Goal: Task Accomplishment & Management: Use online tool/utility

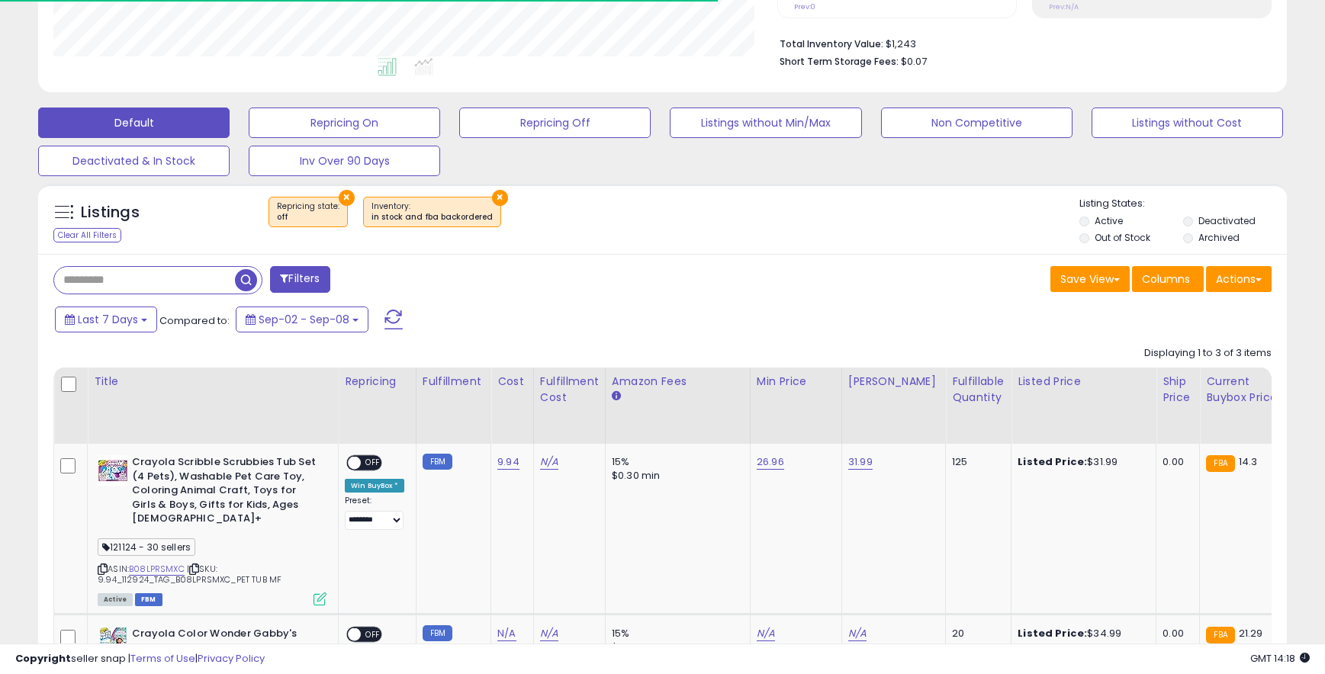
scroll to position [313, 724]
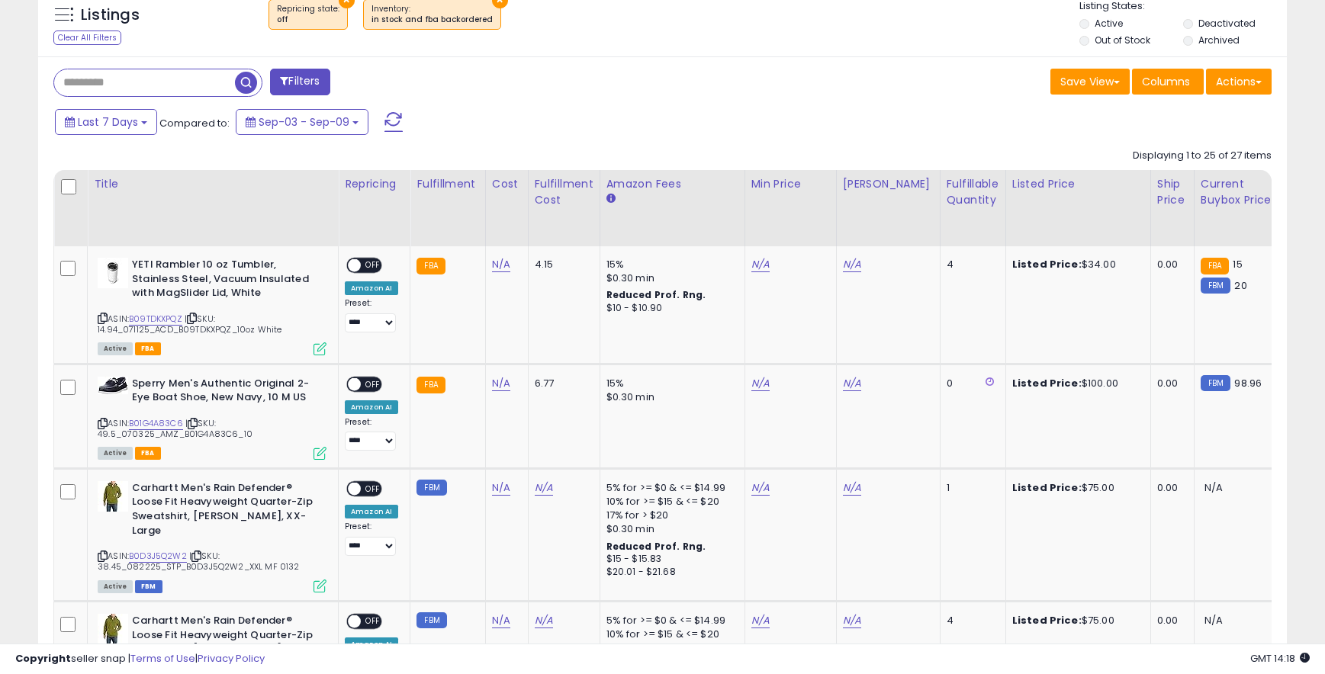
scroll to position [565, 0]
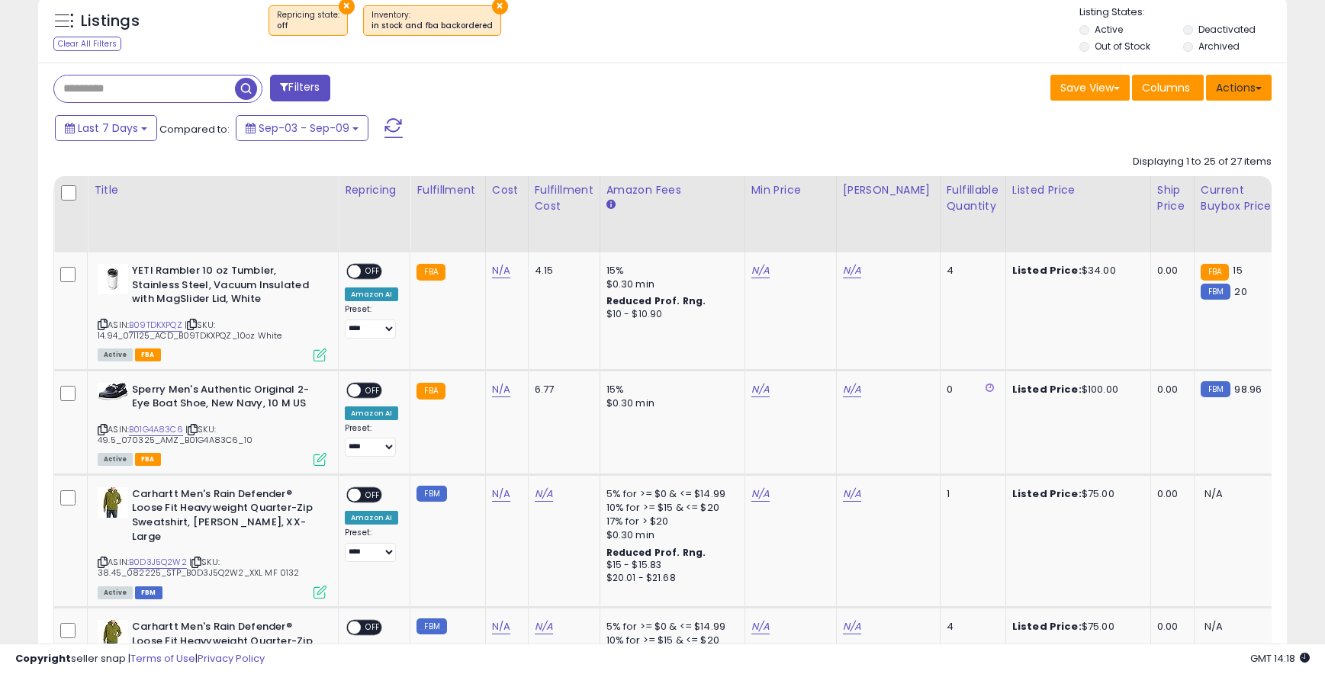
click at [1240, 85] on button "Actions" at bounding box center [1239, 88] width 66 height 26
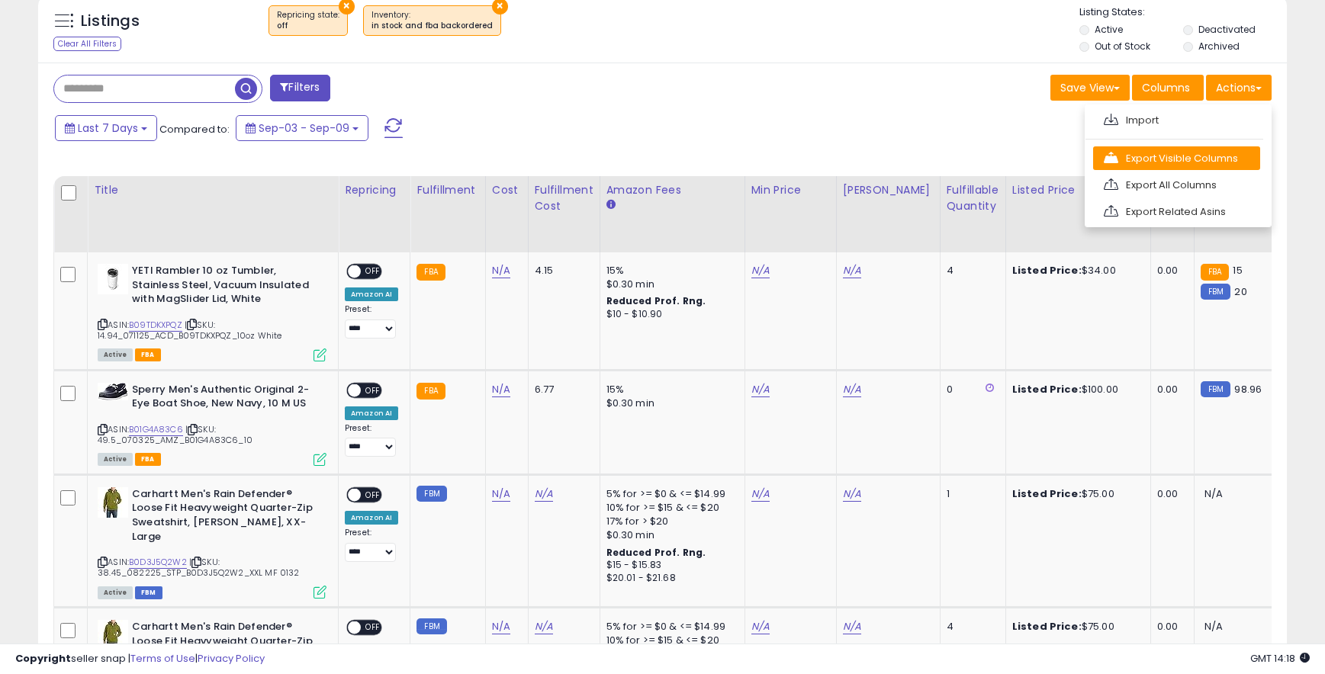
click at [1173, 161] on link "Export Visible Columns" at bounding box center [1176, 158] width 167 height 24
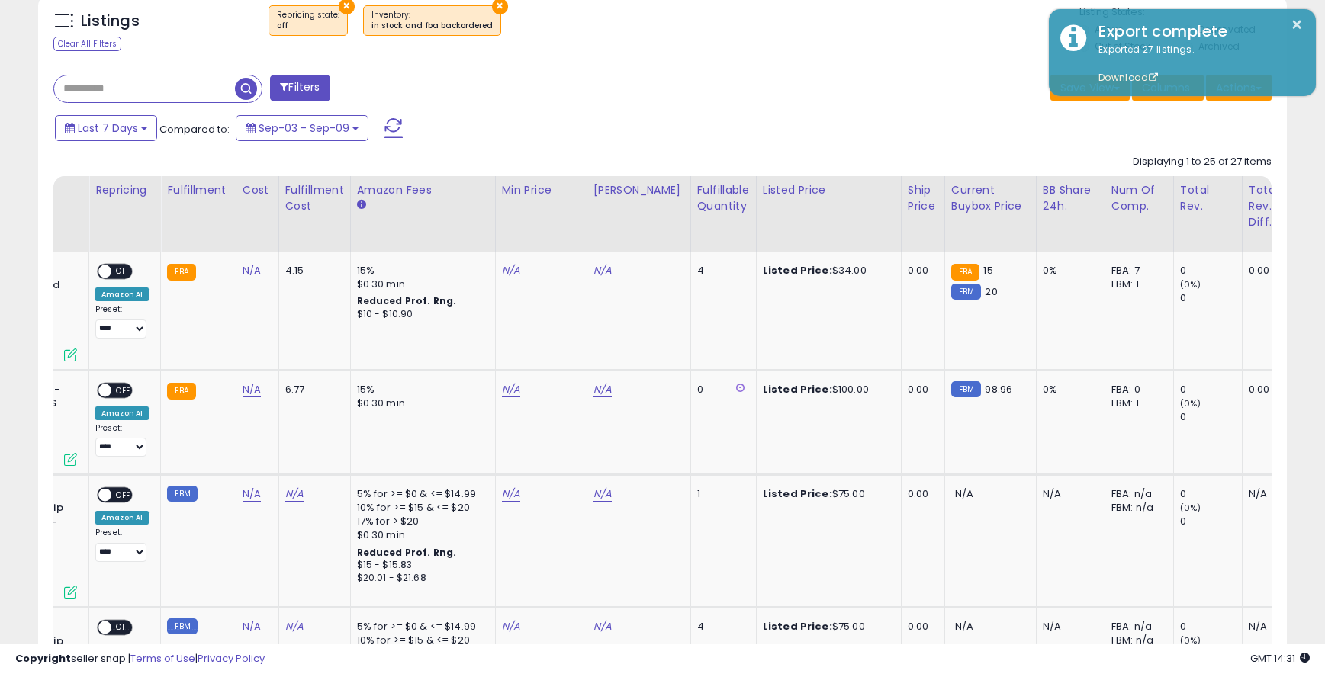
scroll to position [0, 0]
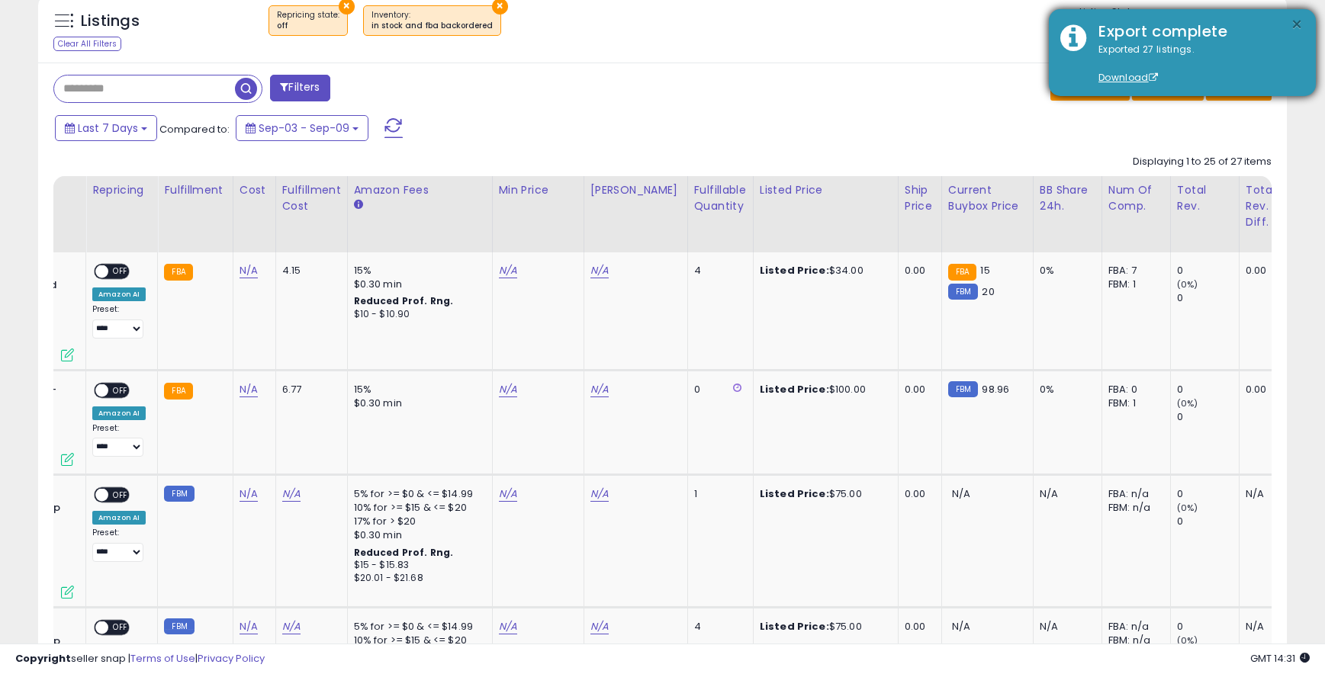
click at [1301, 24] on button "×" at bounding box center [1297, 24] width 12 height 19
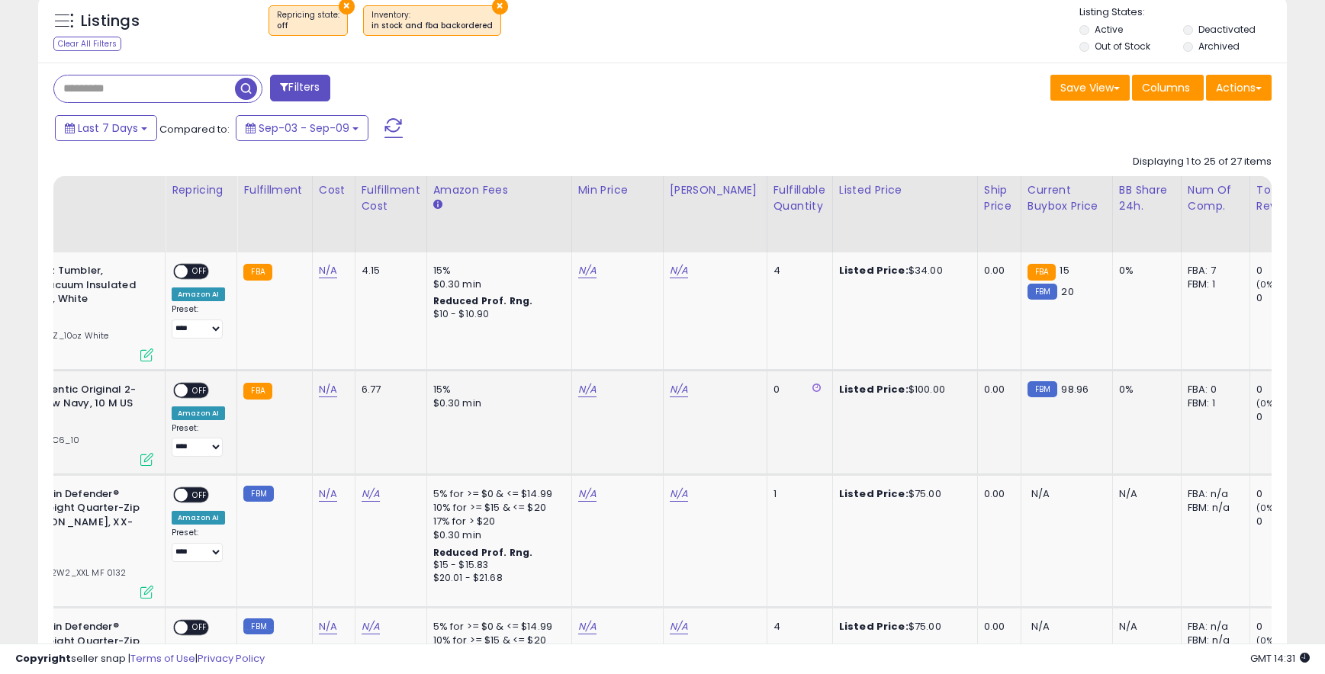
scroll to position [0, 401]
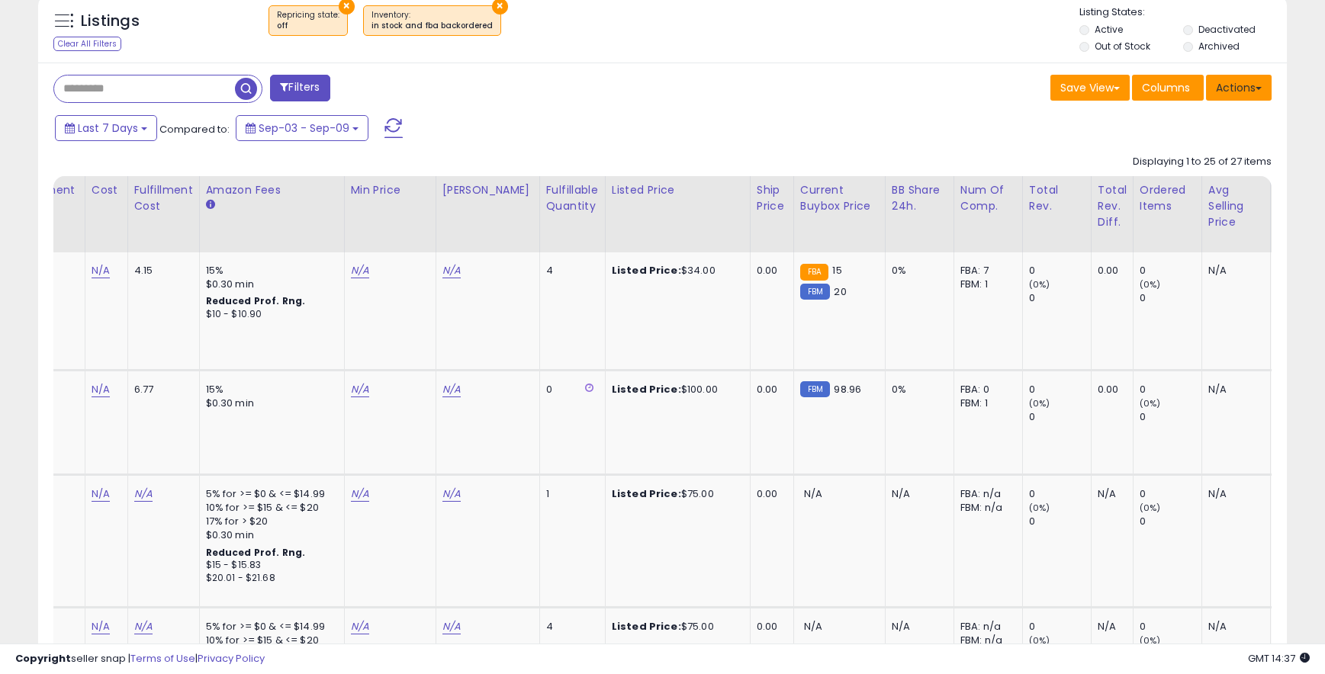
click at [1251, 95] on button "Actions" at bounding box center [1239, 88] width 66 height 26
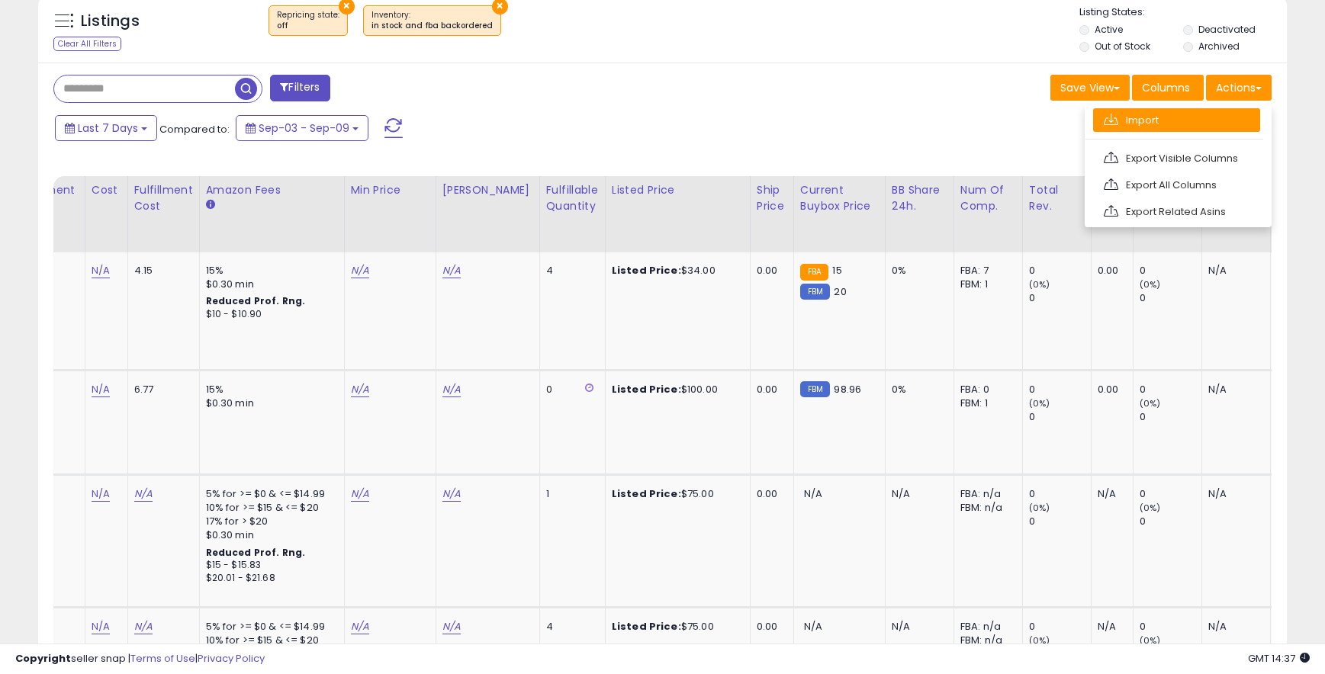
click at [1197, 126] on link "Import" at bounding box center [1176, 120] width 167 height 24
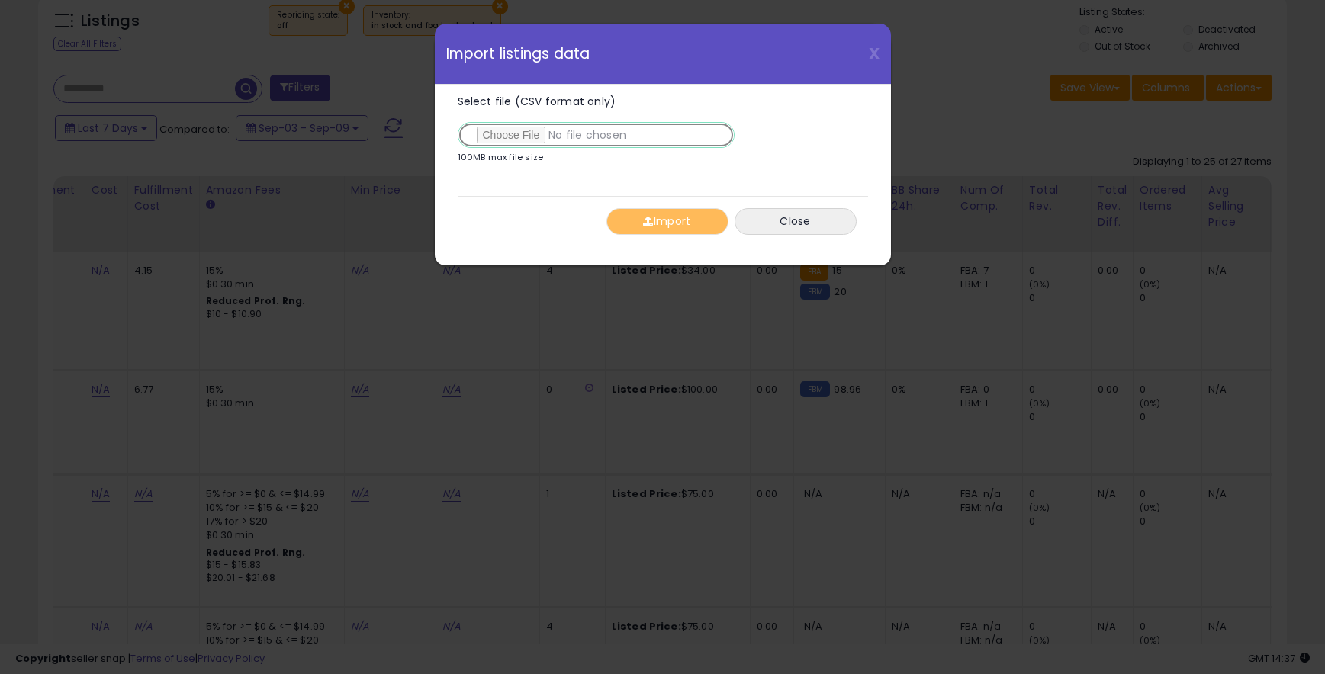
click at [512, 137] on input "Select file (CSV format only)" at bounding box center [596, 135] width 277 height 26
type input "**********"
click at [677, 214] on button "Import" at bounding box center [667, 221] width 122 height 27
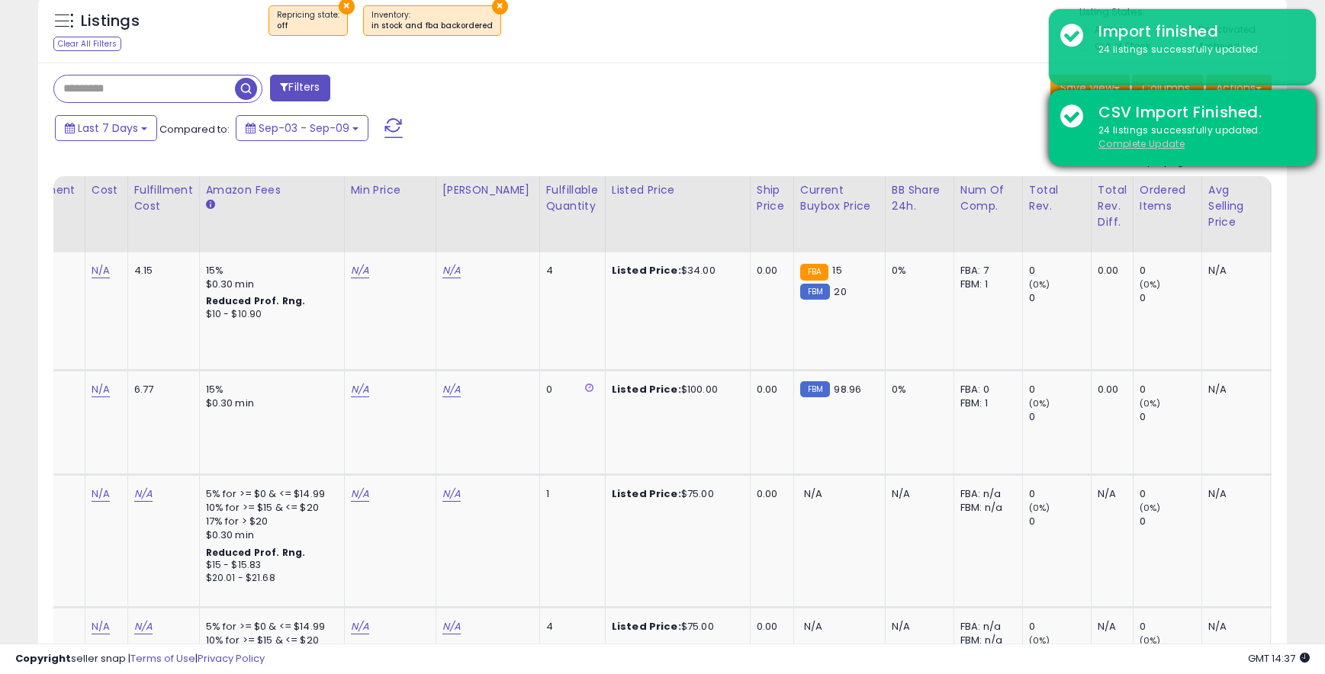
click at [1161, 146] on u "Complete Update" at bounding box center [1142, 143] width 86 height 13
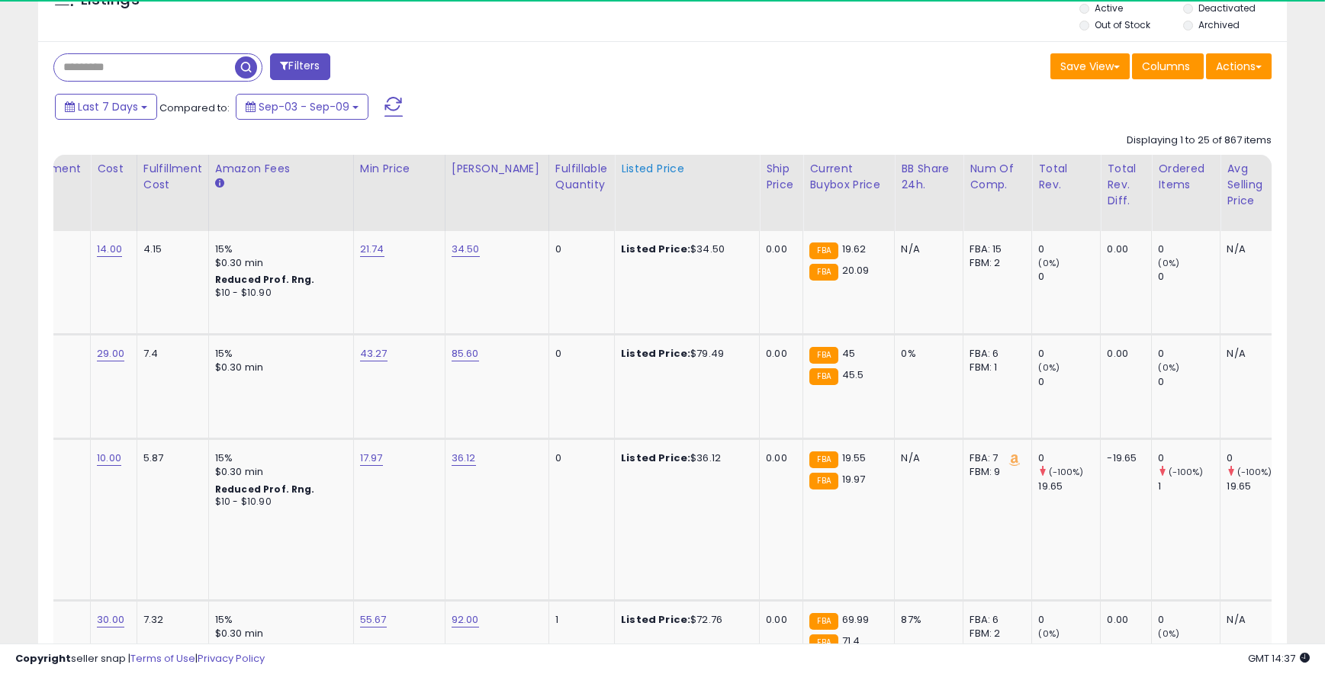
scroll to position [587, 0]
click at [619, 181] on th "Listed Price" at bounding box center [687, 192] width 145 height 76
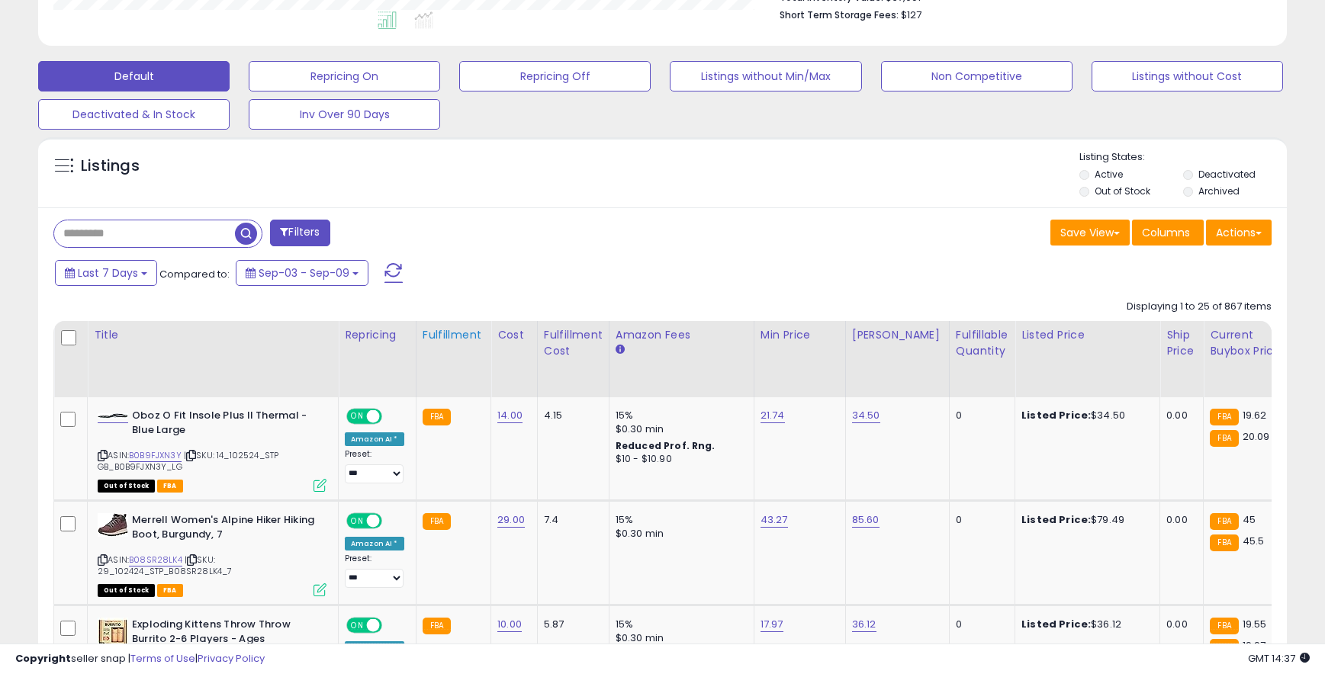
scroll to position [419, 0]
click at [295, 232] on button "Filters" at bounding box center [300, 233] width 60 height 27
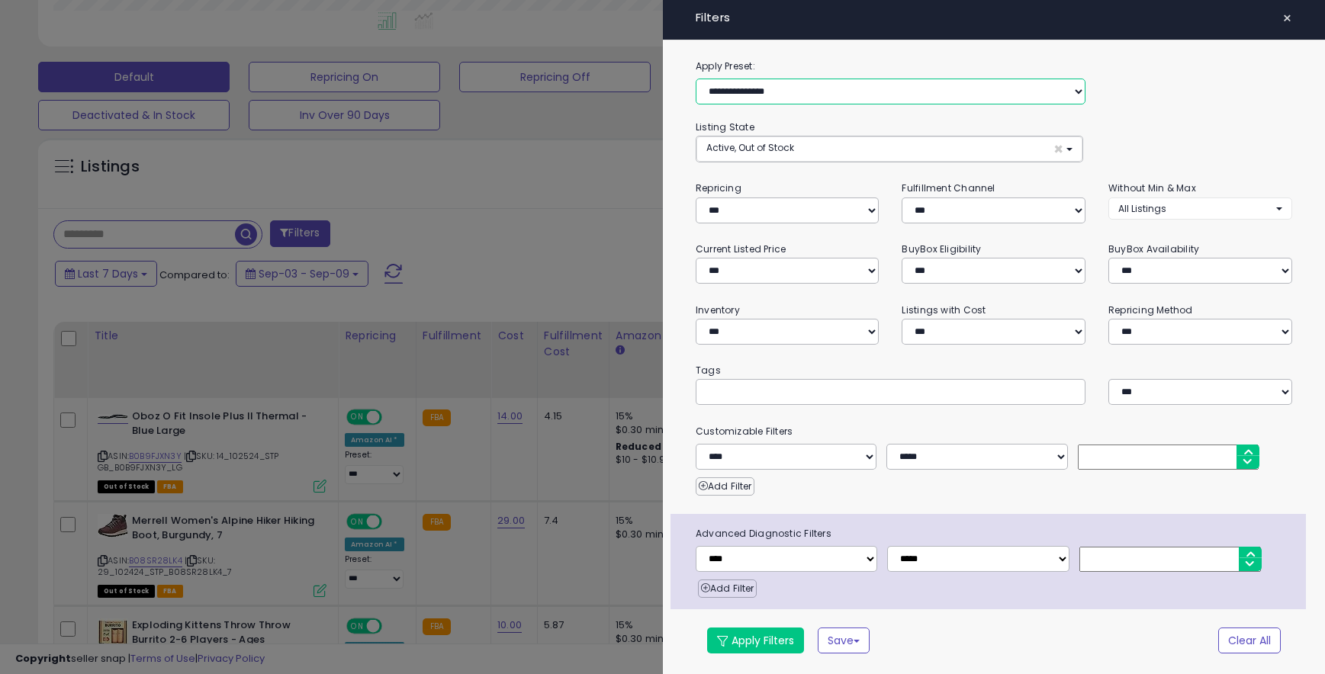
click at [801, 92] on select "**********" at bounding box center [891, 92] width 390 height 26
select select "**********"
select select "***"
select select "**********"
select select "*"
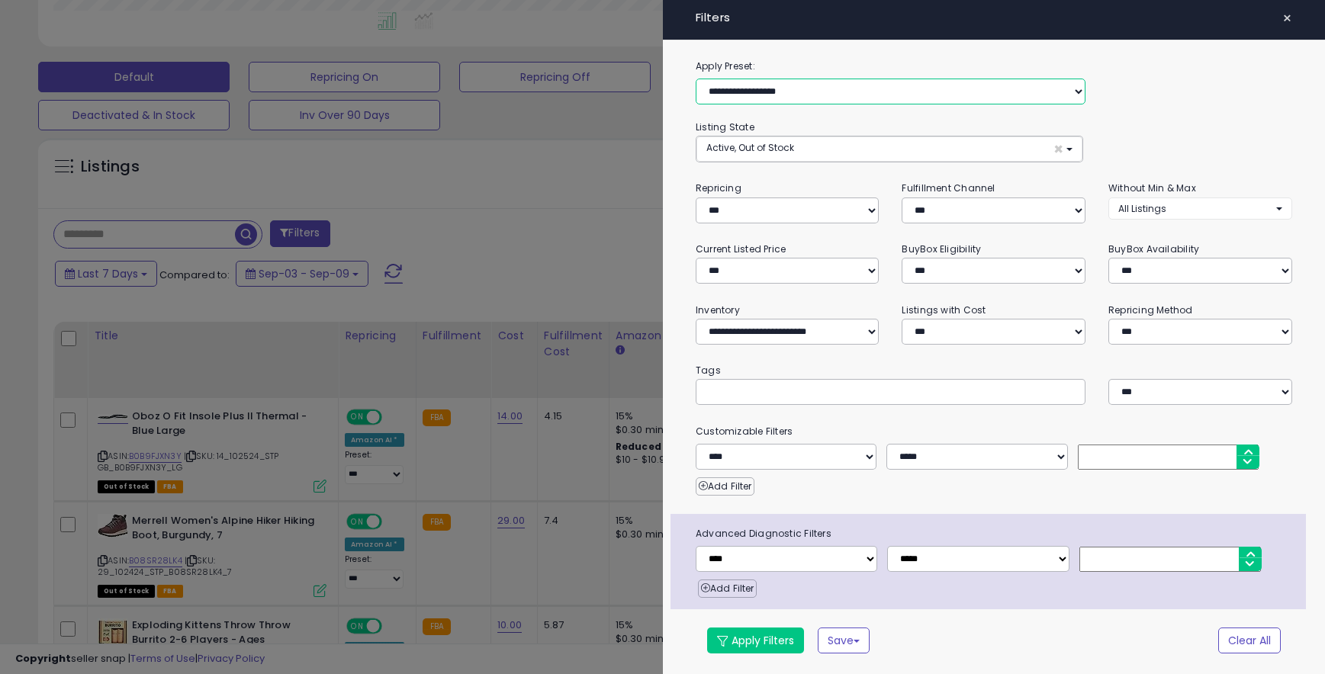
select select "*"
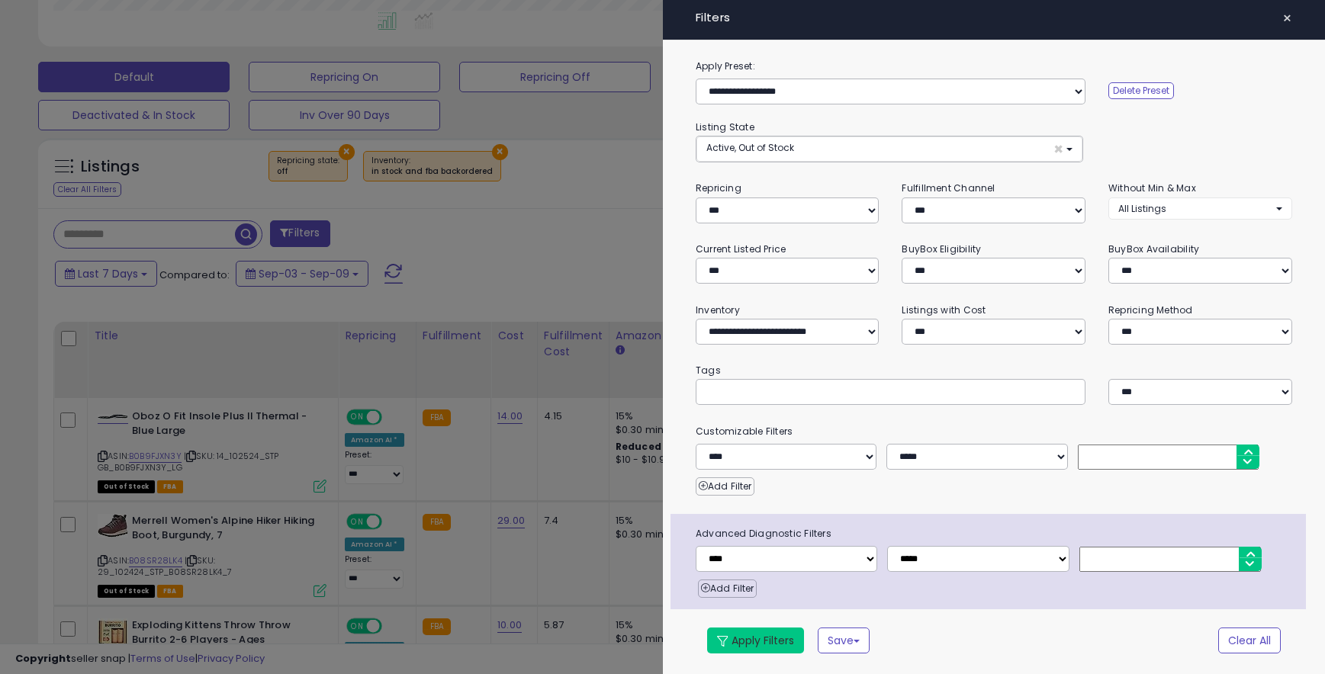
click at [745, 636] on button "Apply Filters" at bounding box center [755, 641] width 97 height 26
click at [738, 638] on button "Apply Filters" at bounding box center [755, 641] width 97 height 26
click at [507, 323] on div at bounding box center [662, 337] width 1325 height 674
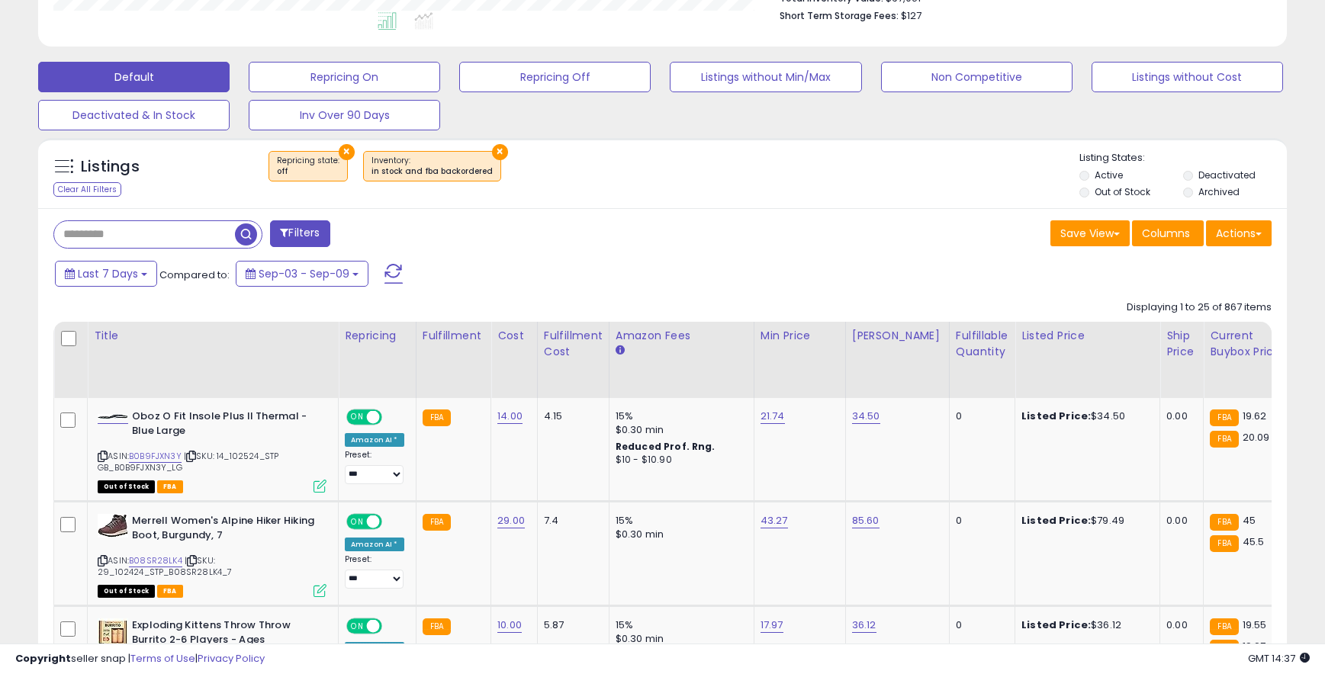
click at [393, 267] on span at bounding box center [393, 274] width 18 height 20
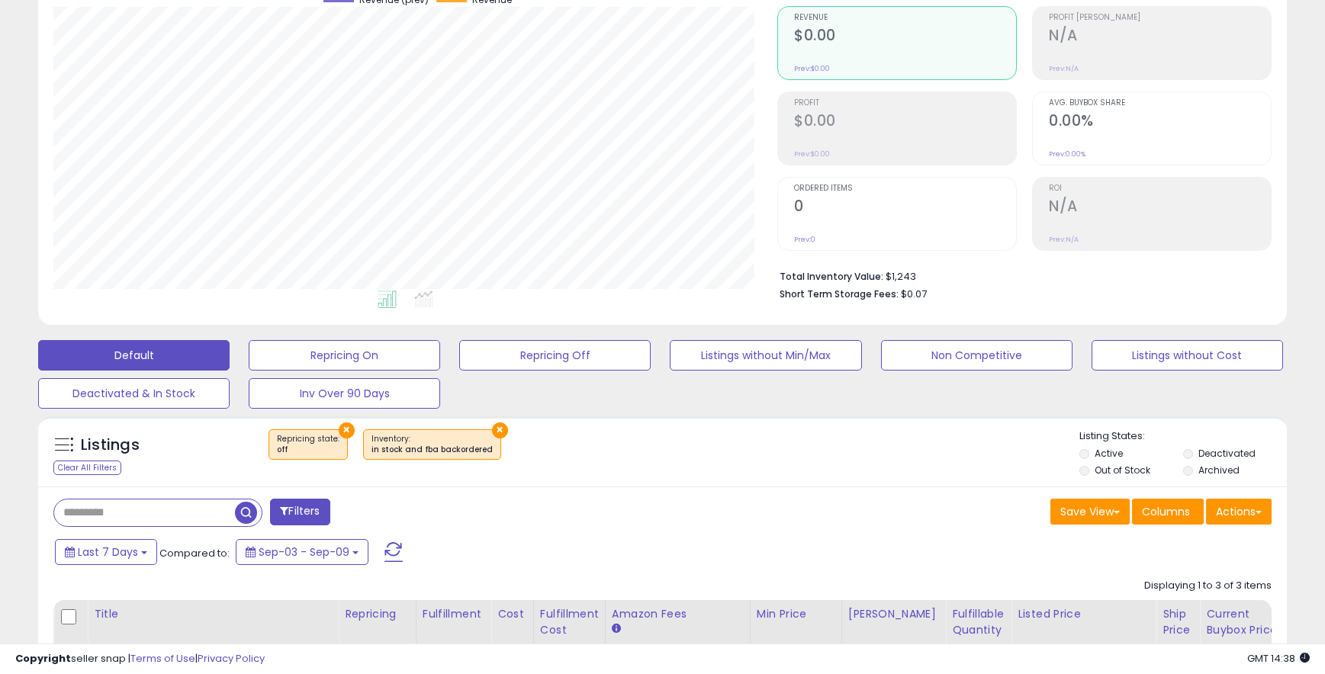
scroll to position [243, 0]
